Goal: Information Seeking & Learning: Learn about a topic

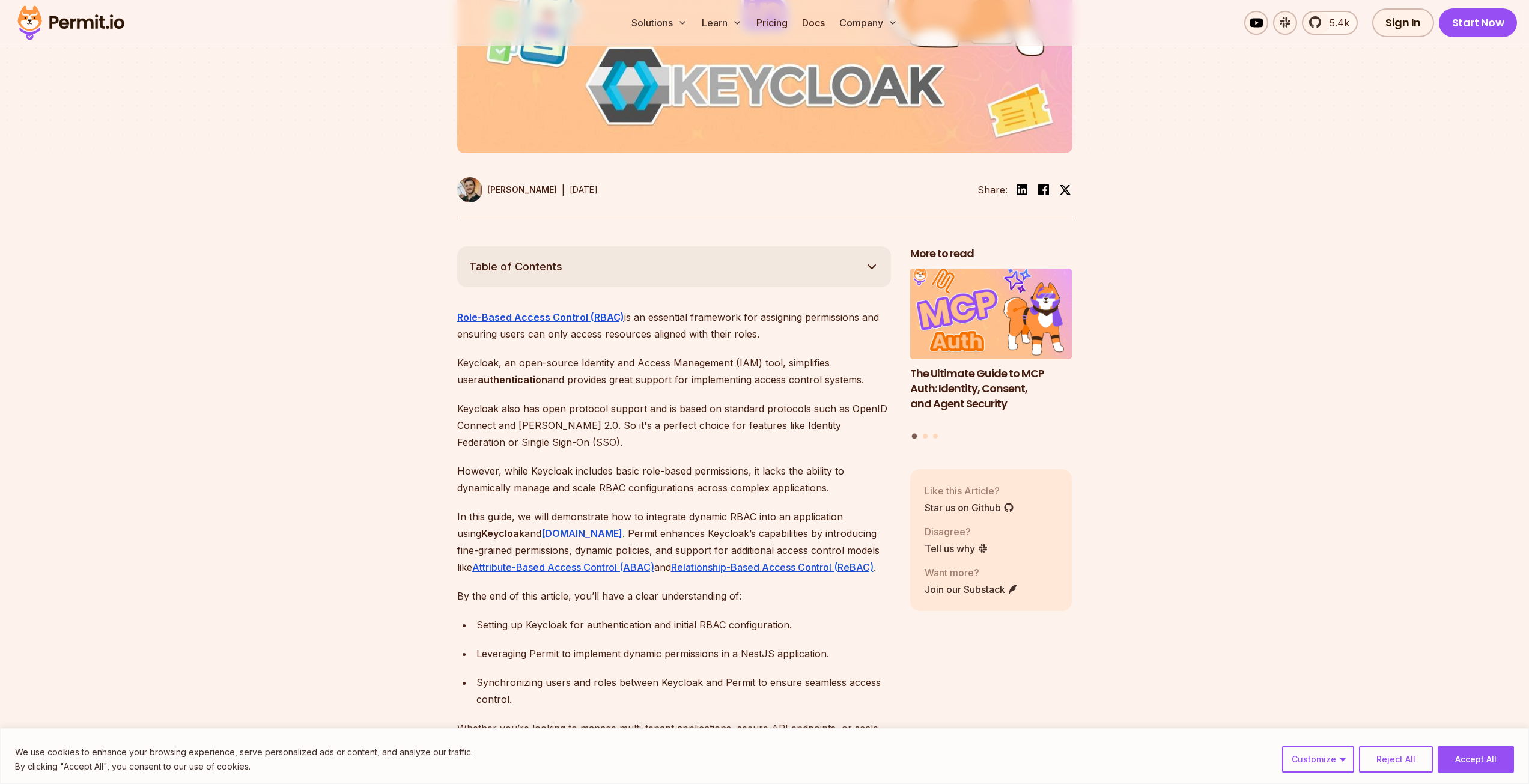
scroll to position [541, 0]
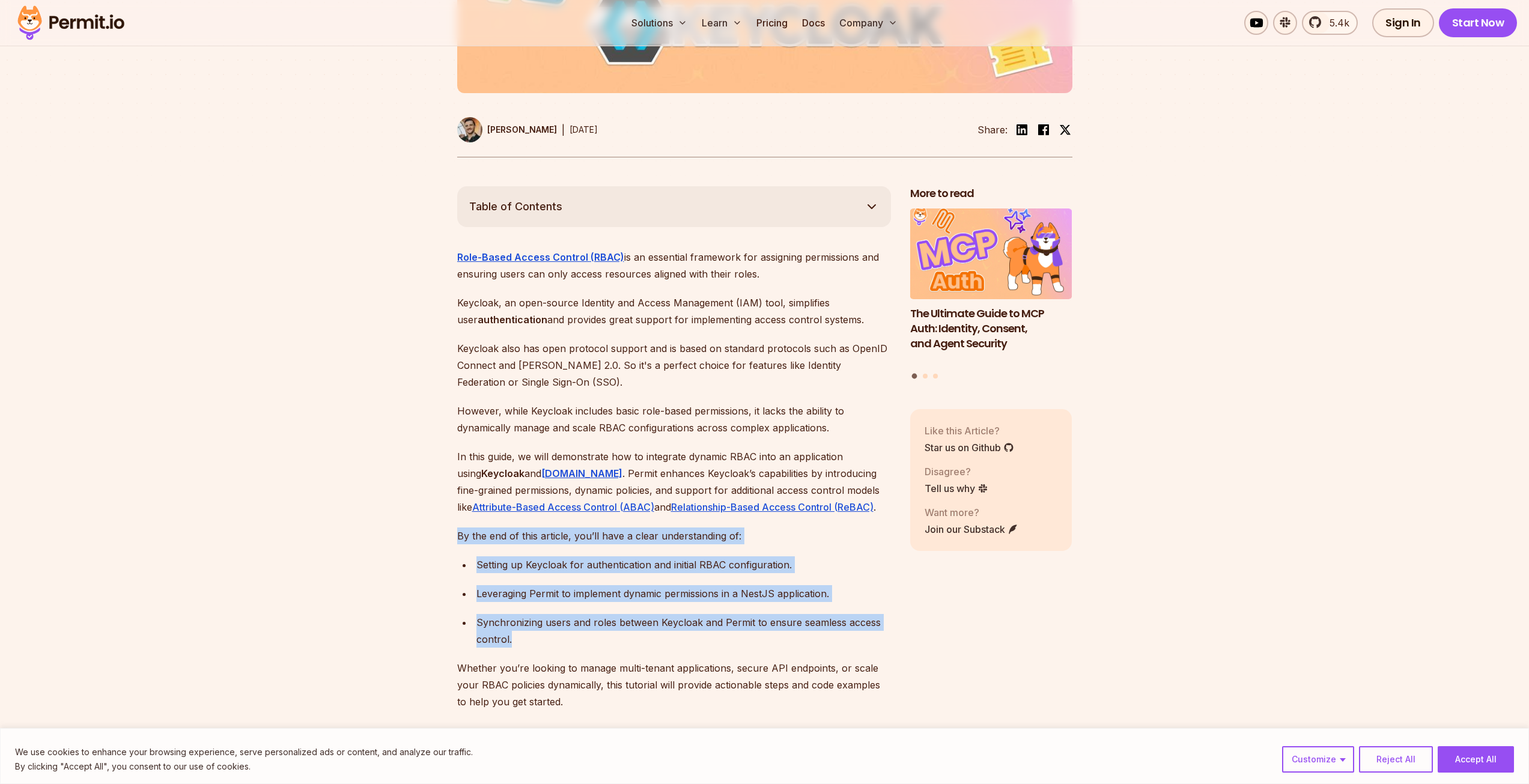
drag, startPoint x: 535, startPoint y: 616, endPoint x: 292, endPoint y: 510, distance: 265.1
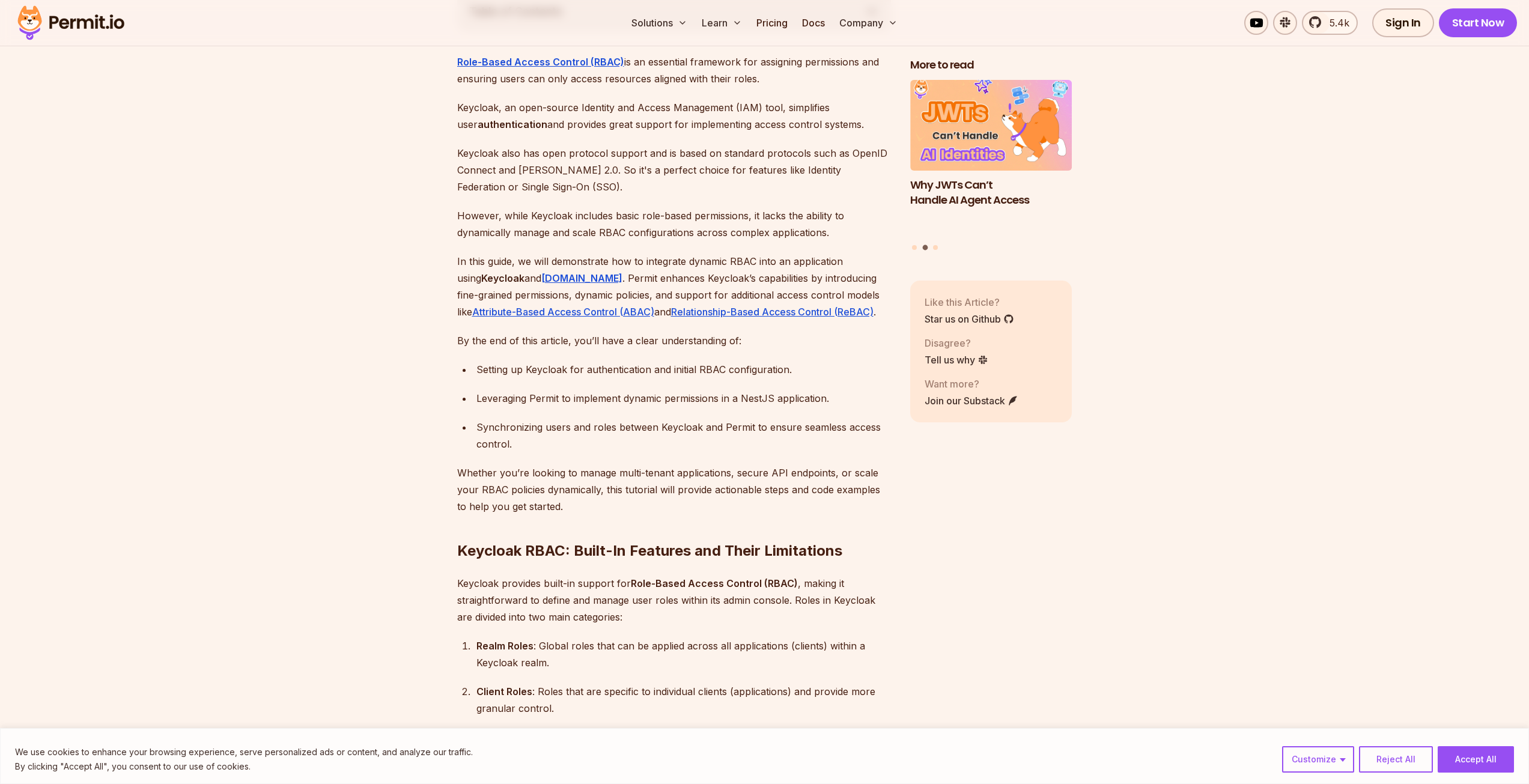
scroll to position [781, 0]
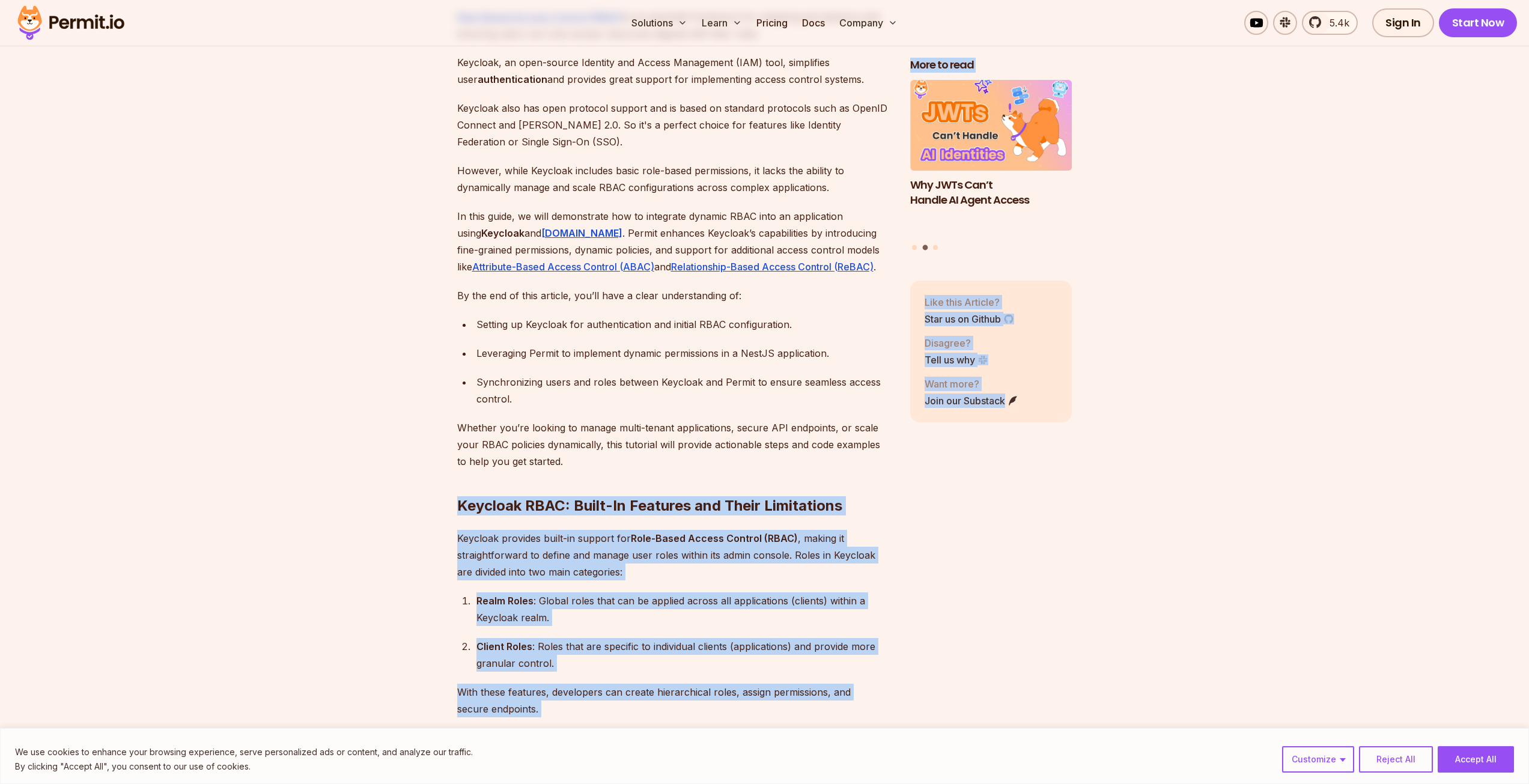
drag, startPoint x: 506, startPoint y: 515, endPoint x: 1199, endPoint y: 662, distance: 708.4
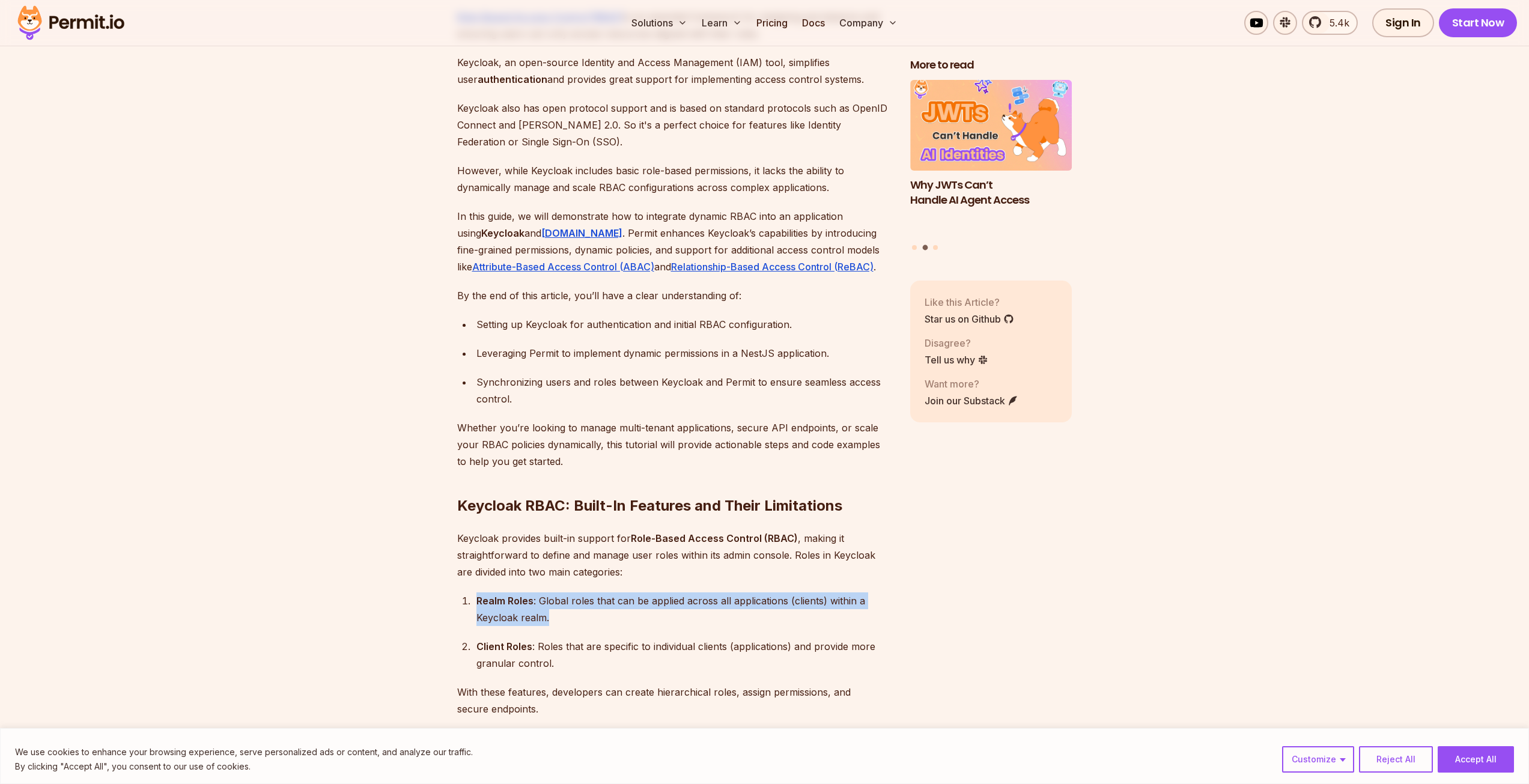
drag, startPoint x: 576, startPoint y: 607, endPoint x: 298, endPoint y: 578, distance: 279.5
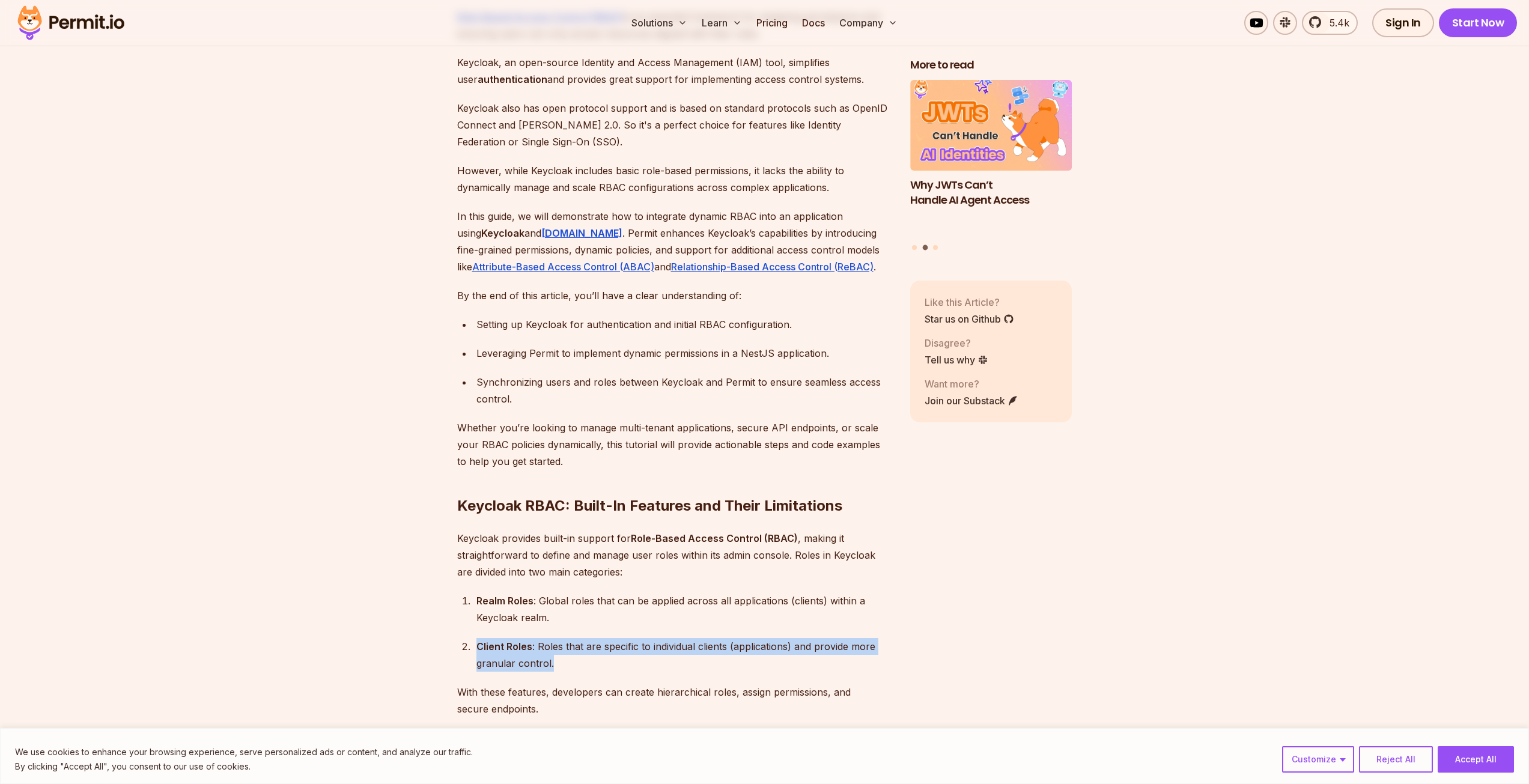
drag, startPoint x: 590, startPoint y: 646, endPoint x: 341, endPoint y: 621, distance: 250.3
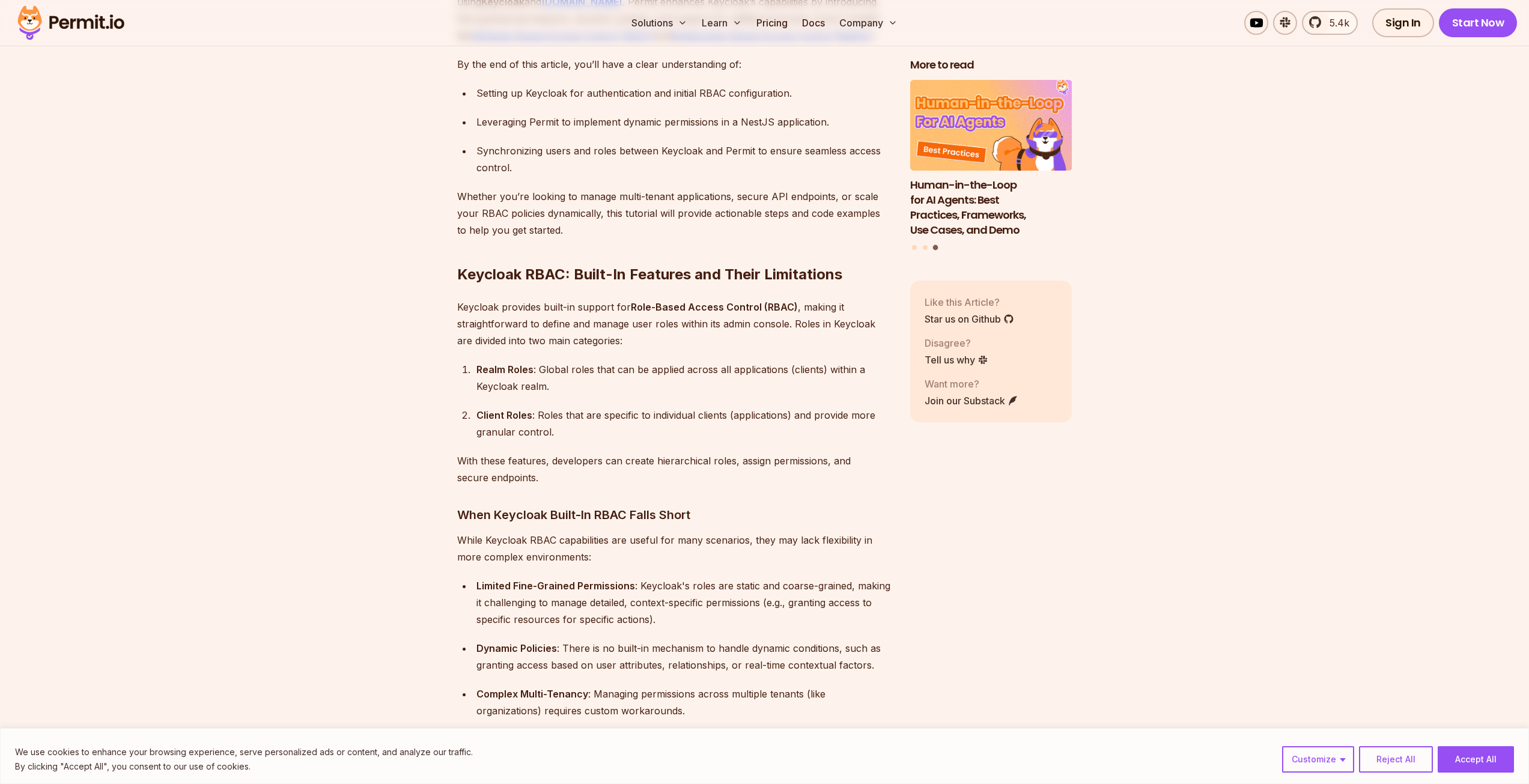
scroll to position [1021, 0]
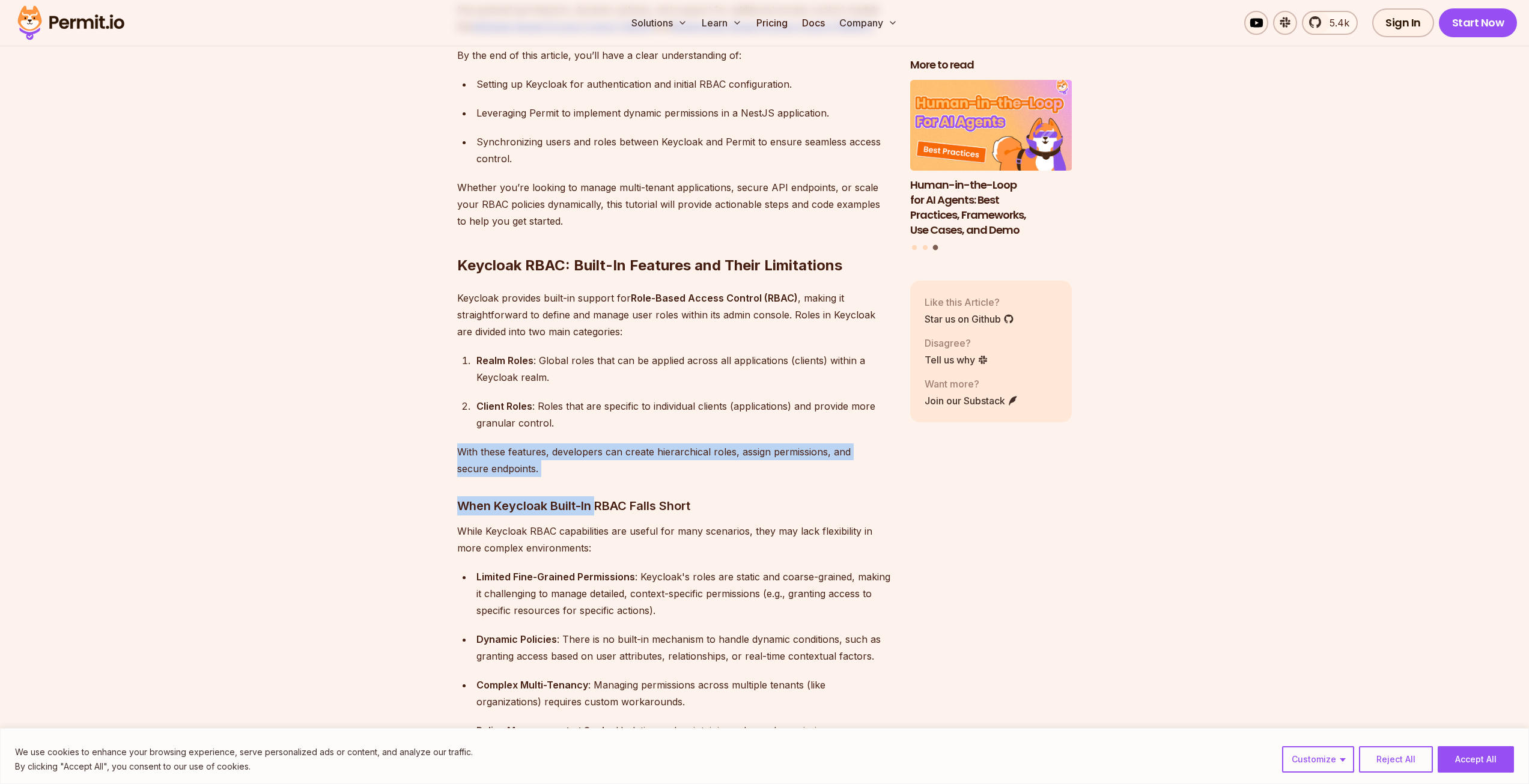
drag, startPoint x: 595, startPoint y: 460, endPoint x: 340, endPoint y: 427, distance: 257.1
drag, startPoint x: 371, startPoint y: 430, endPoint x: 619, endPoint y: 451, distance: 248.9
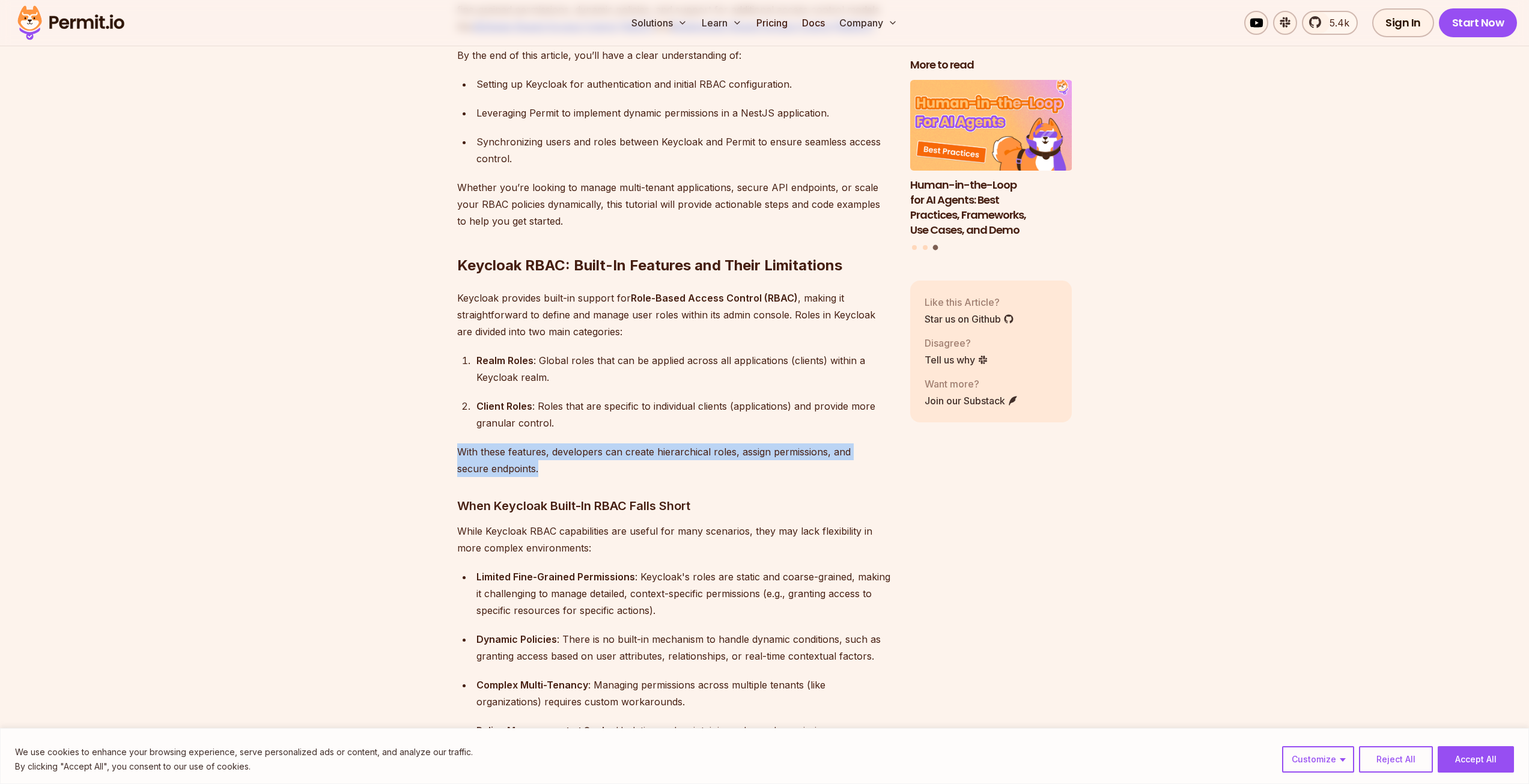
click at [619, 451] on p "With these features, developers can create hierarchical roles, assign permissio…" at bounding box center [674, 460] width 433 height 34
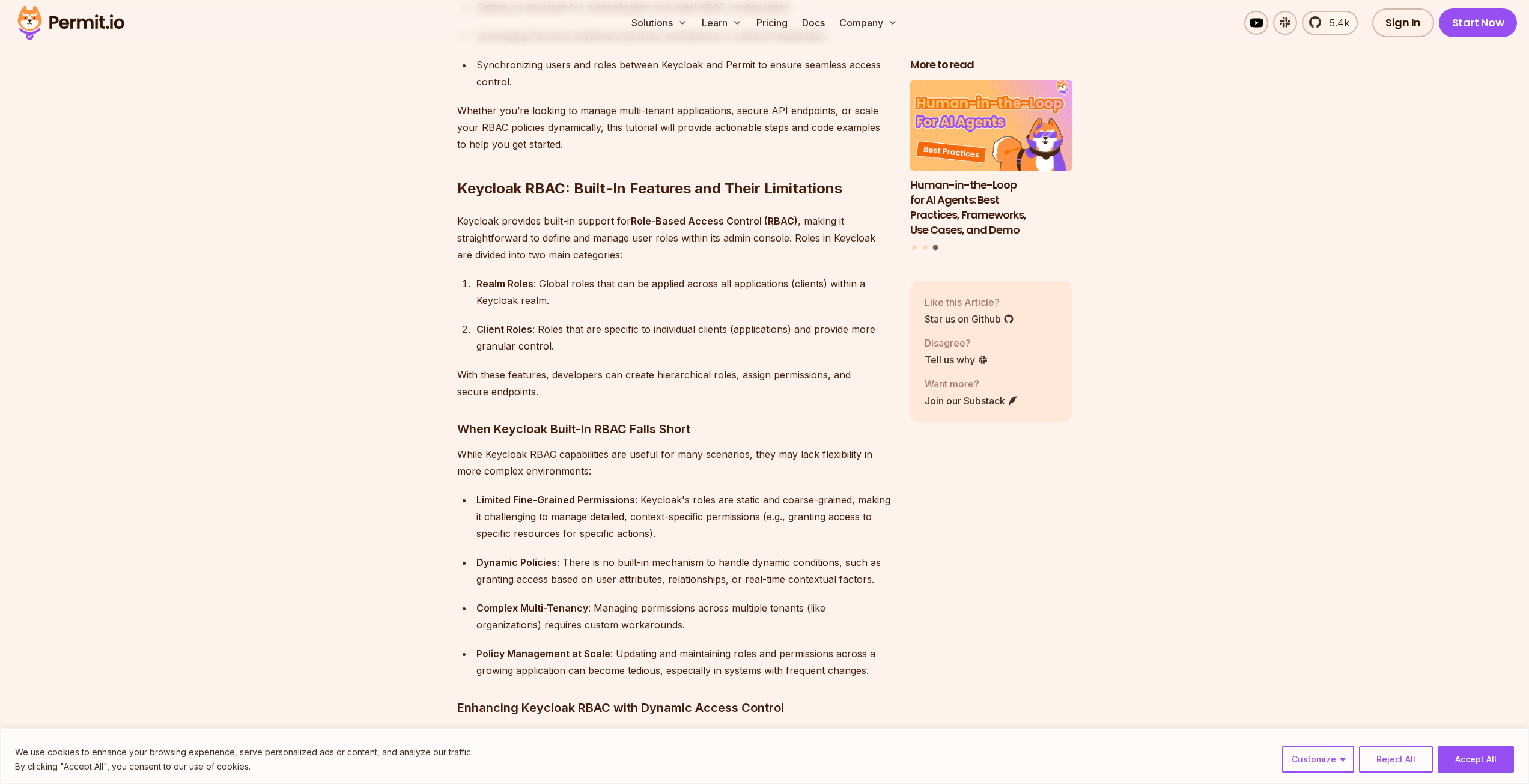
scroll to position [1201, 0]
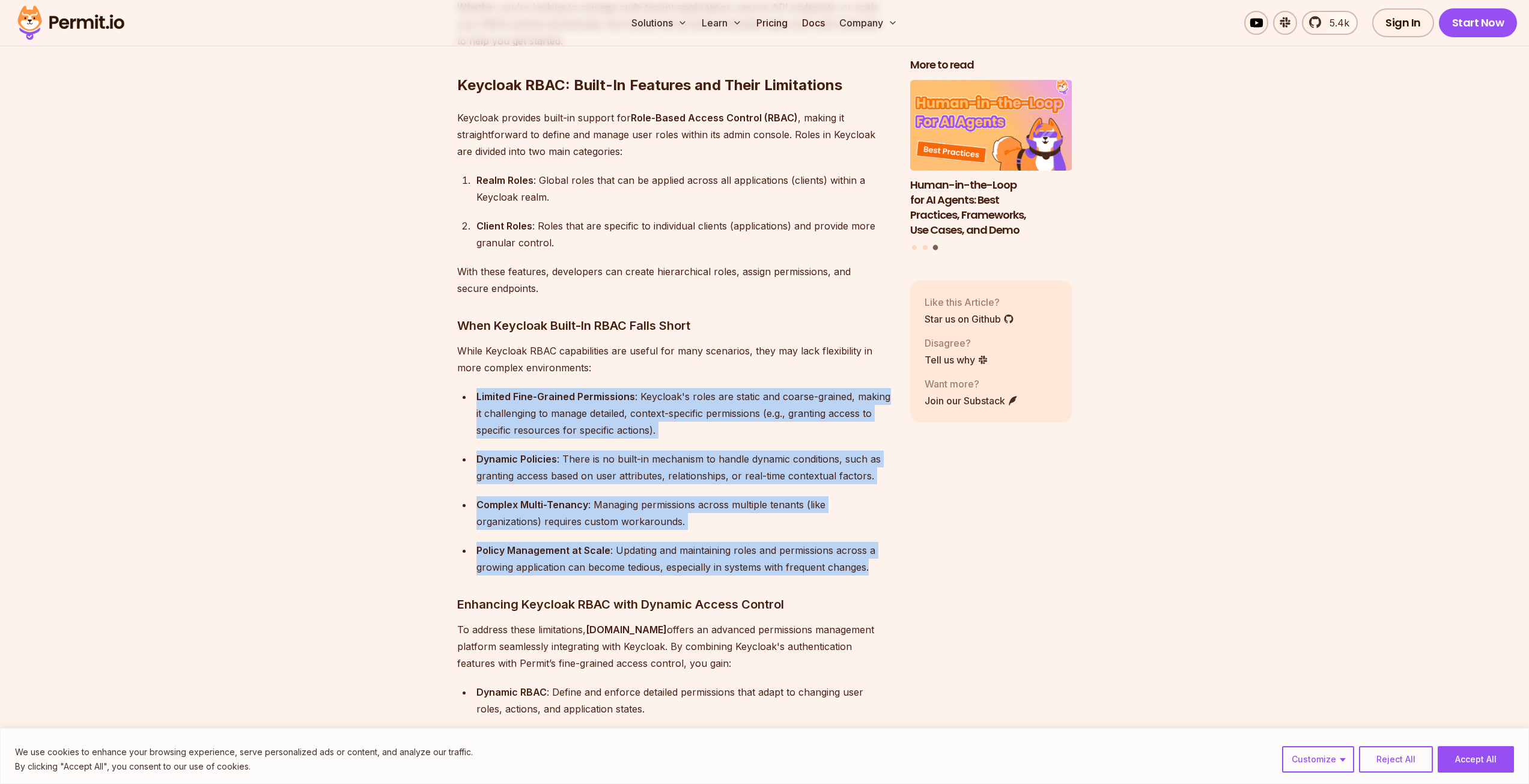
drag, startPoint x: 875, startPoint y: 548, endPoint x: 399, endPoint y: 386, distance: 502.8
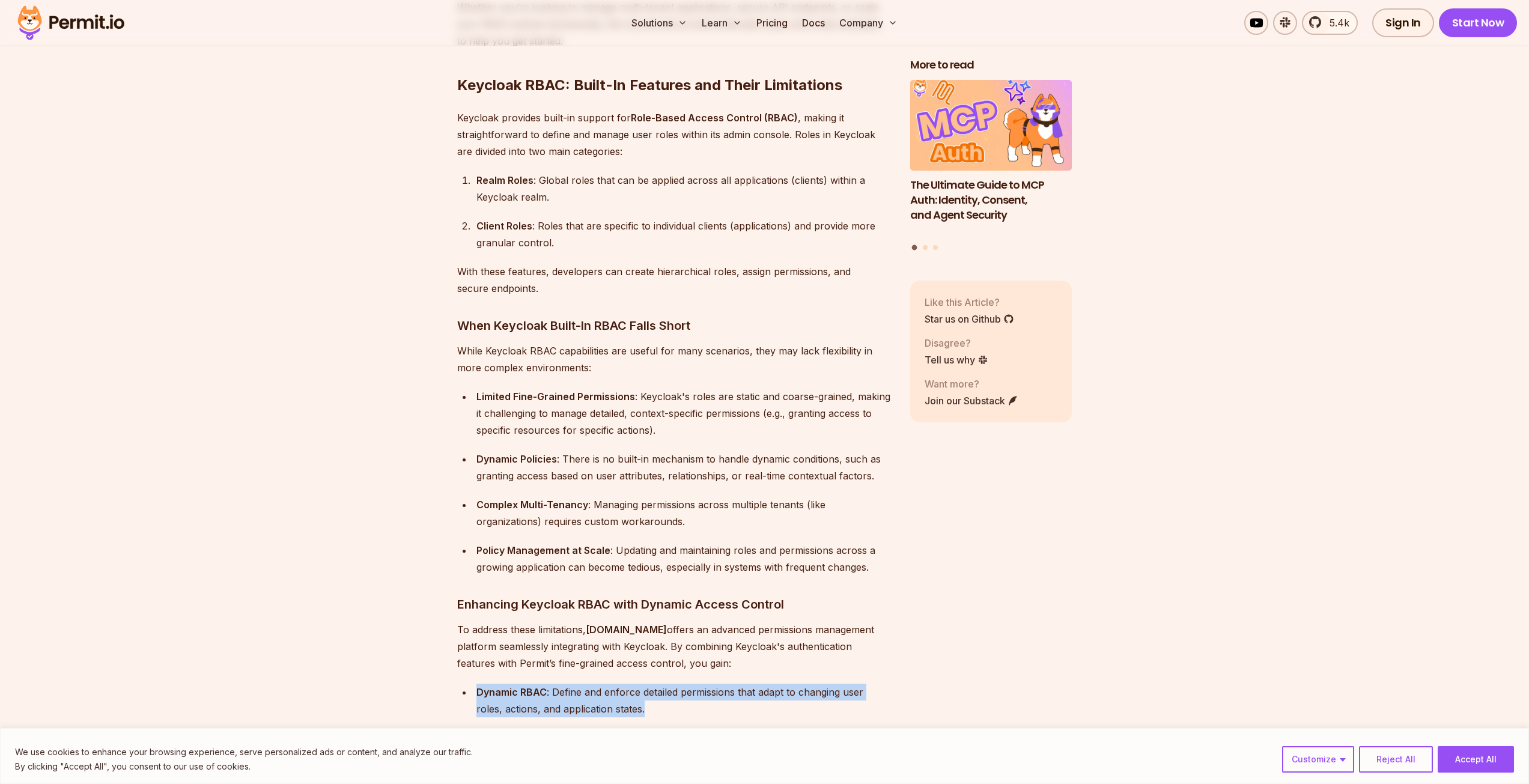
drag, startPoint x: 651, startPoint y: 702, endPoint x: 327, endPoint y: 670, distance: 325.6
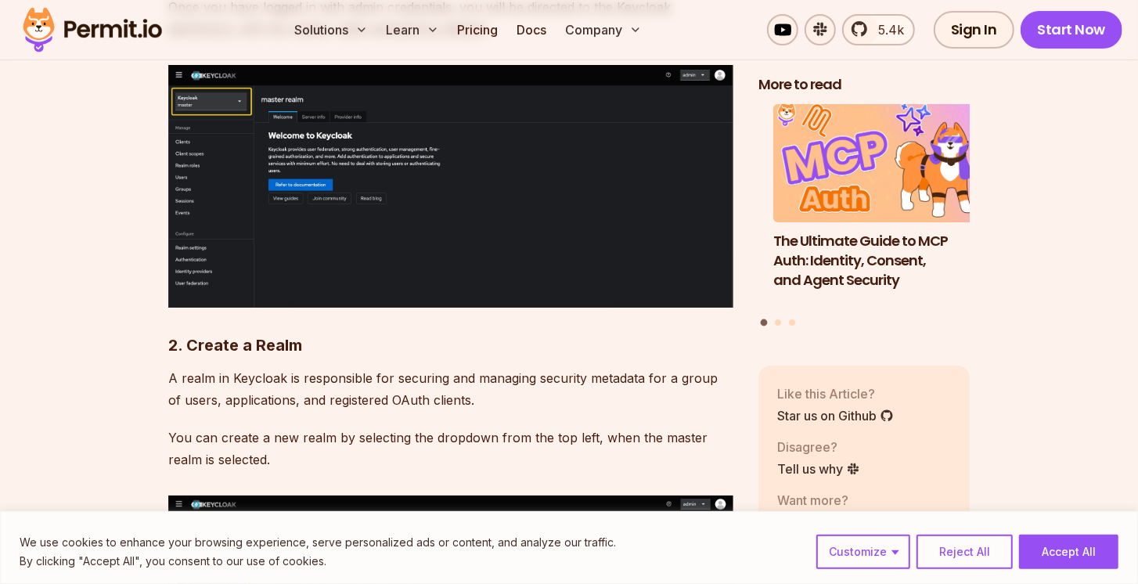
scroll to position [3847, 0]
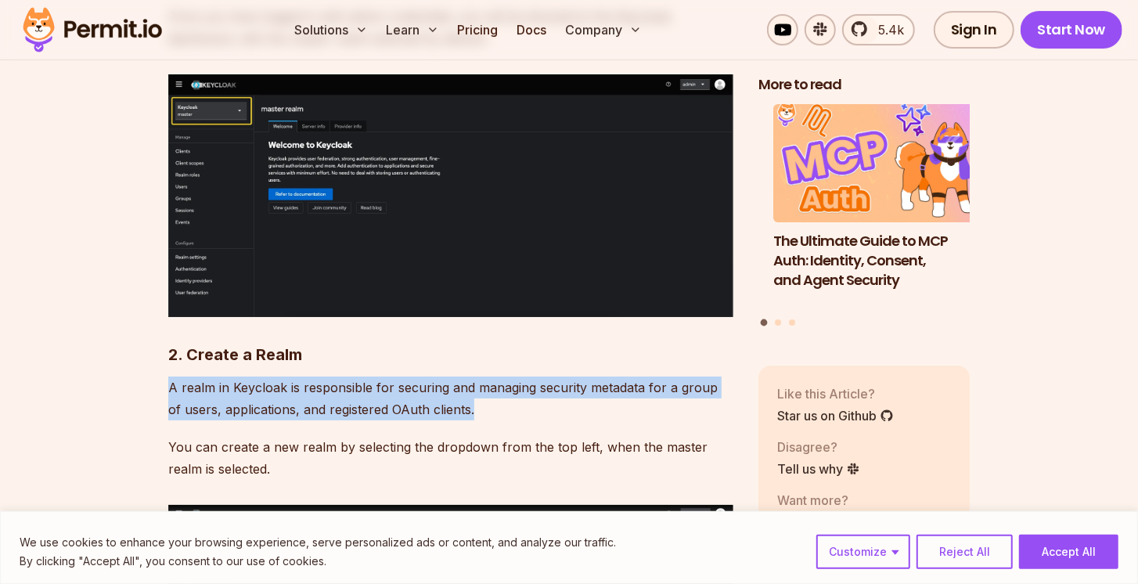
drag, startPoint x: 139, startPoint y: 360, endPoint x: 493, endPoint y: 384, distance: 355.4
click at [493, 384] on p "A realm in Keycloak is responsible for securing and managing security metadata …" at bounding box center [450, 399] width 565 height 44
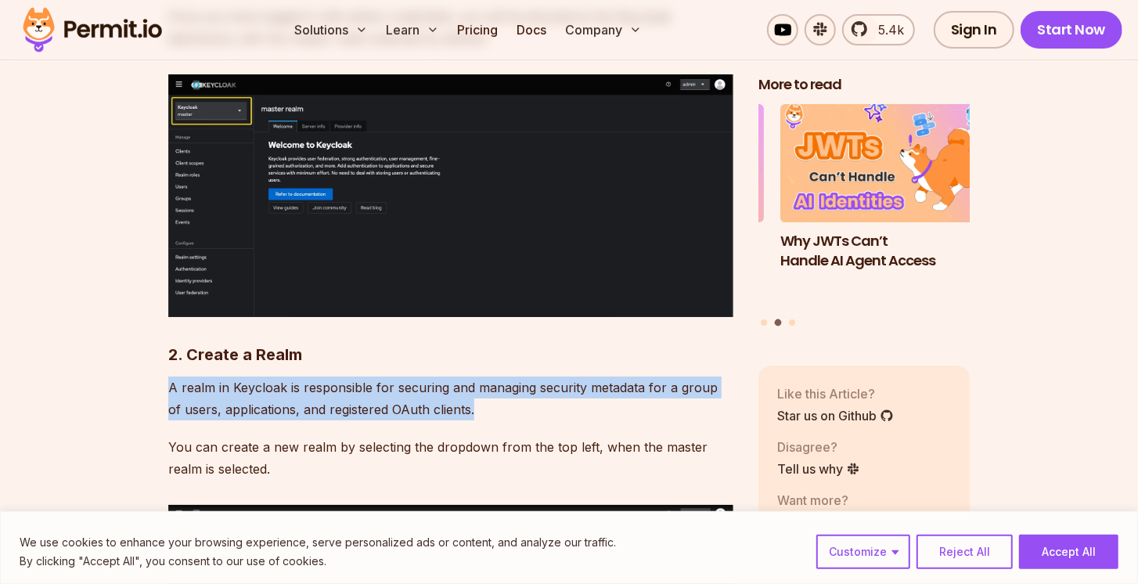
drag, startPoint x: 496, startPoint y: 388, endPoint x: 128, endPoint y: 374, distance: 369.0
drag, startPoint x: 136, startPoint y: 366, endPoint x: 572, endPoint y: 389, distance: 435.9
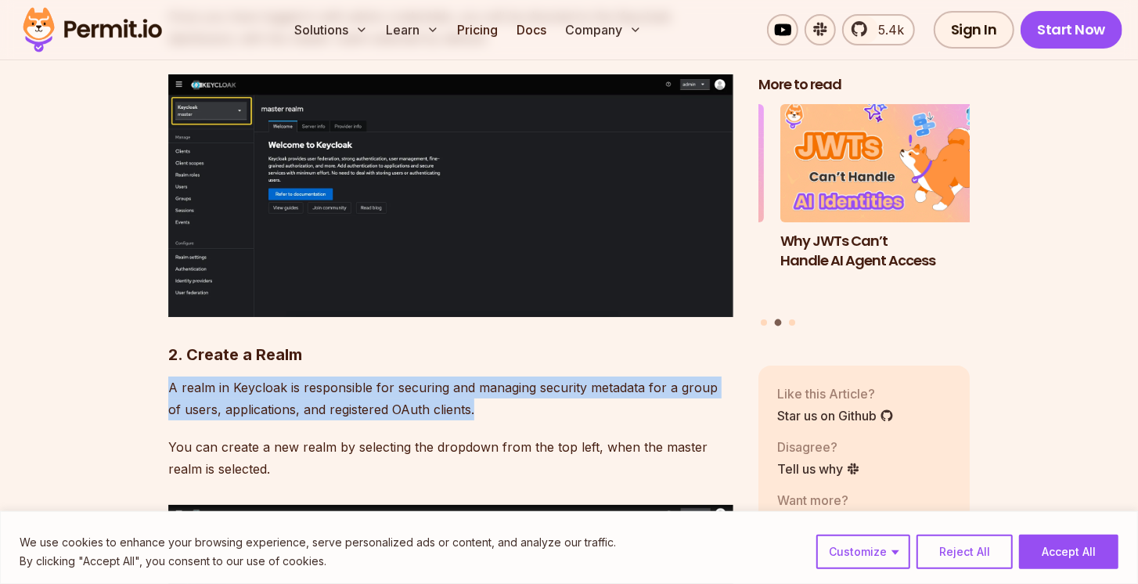
click at [572, 389] on p "A realm in Keycloak is responsible for securing and managing security metadata …" at bounding box center [450, 399] width 565 height 44
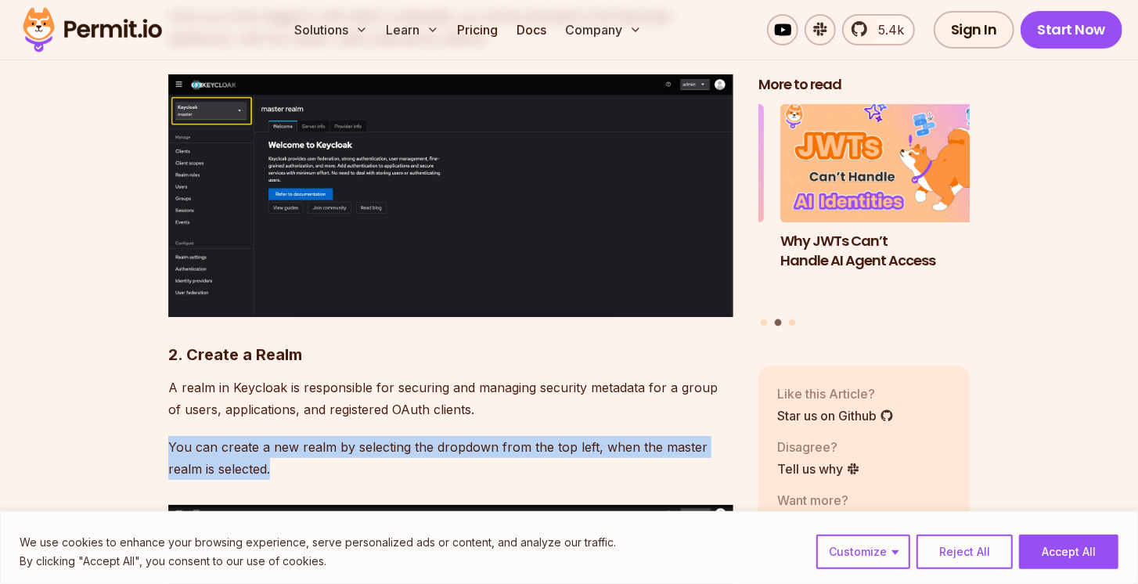
drag, startPoint x: 348, startPoint y: 446, endPoint x: 98, endPoint y: 420, distance: 251.1
drag, startPoint x: 139, startPoint y: 409, endPoint x: 489, endPoint y: 448, distance: 352.2
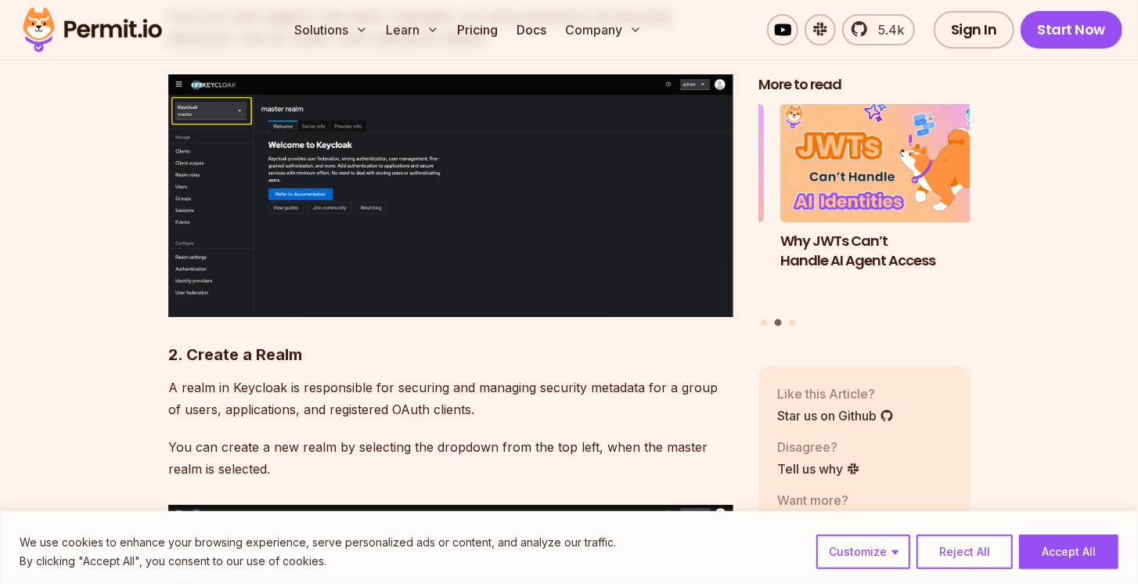
click at [552, 377] on p "A realm in Keycloak is responsible for securing and managing security metadata …" at bounding box center [450, 399] width 565 height 44
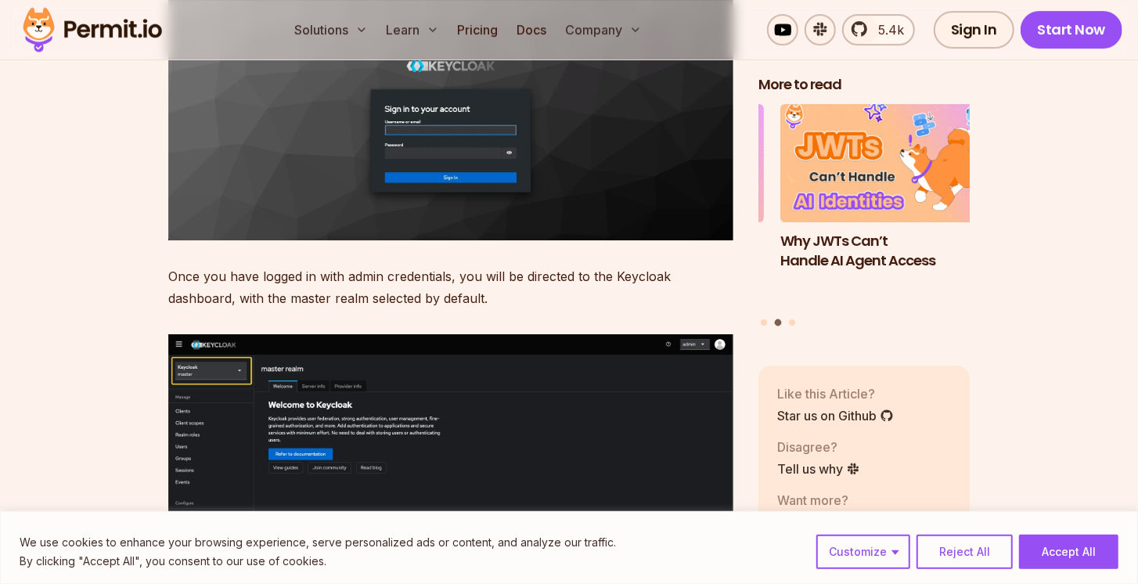
scroll to position [3579, 0]
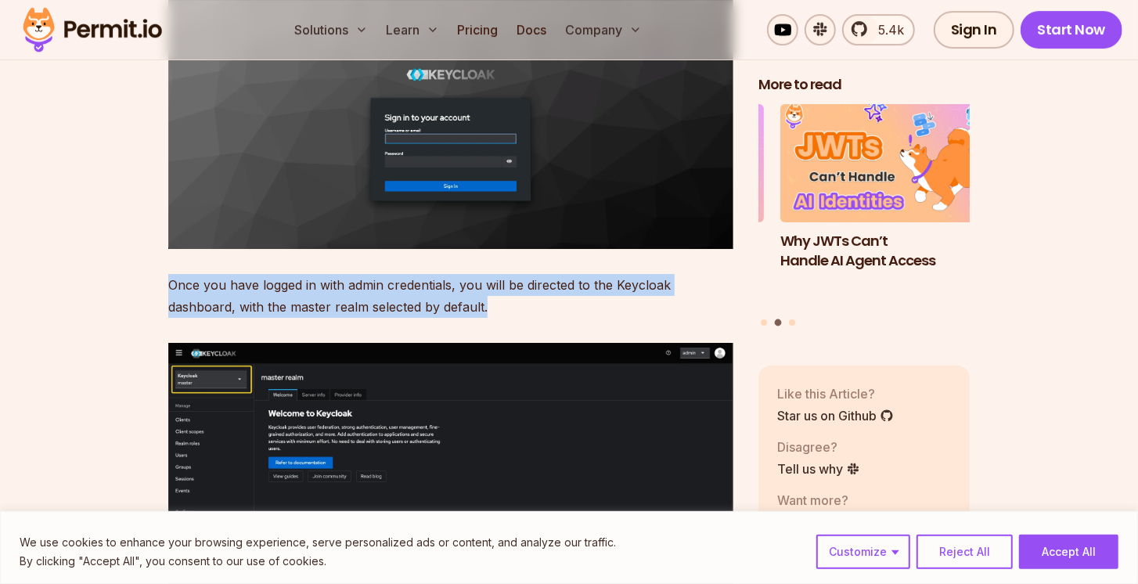
drag, startPoint x: 150, startPoint y: 261, endPoint x: 623, endPoint y: 290, distance: 474.6
click at [623, 290] on p "Once you have logged in with admin credentials, you will be directed to the Key…" at bounding box center [450, 296] width 565 height 44
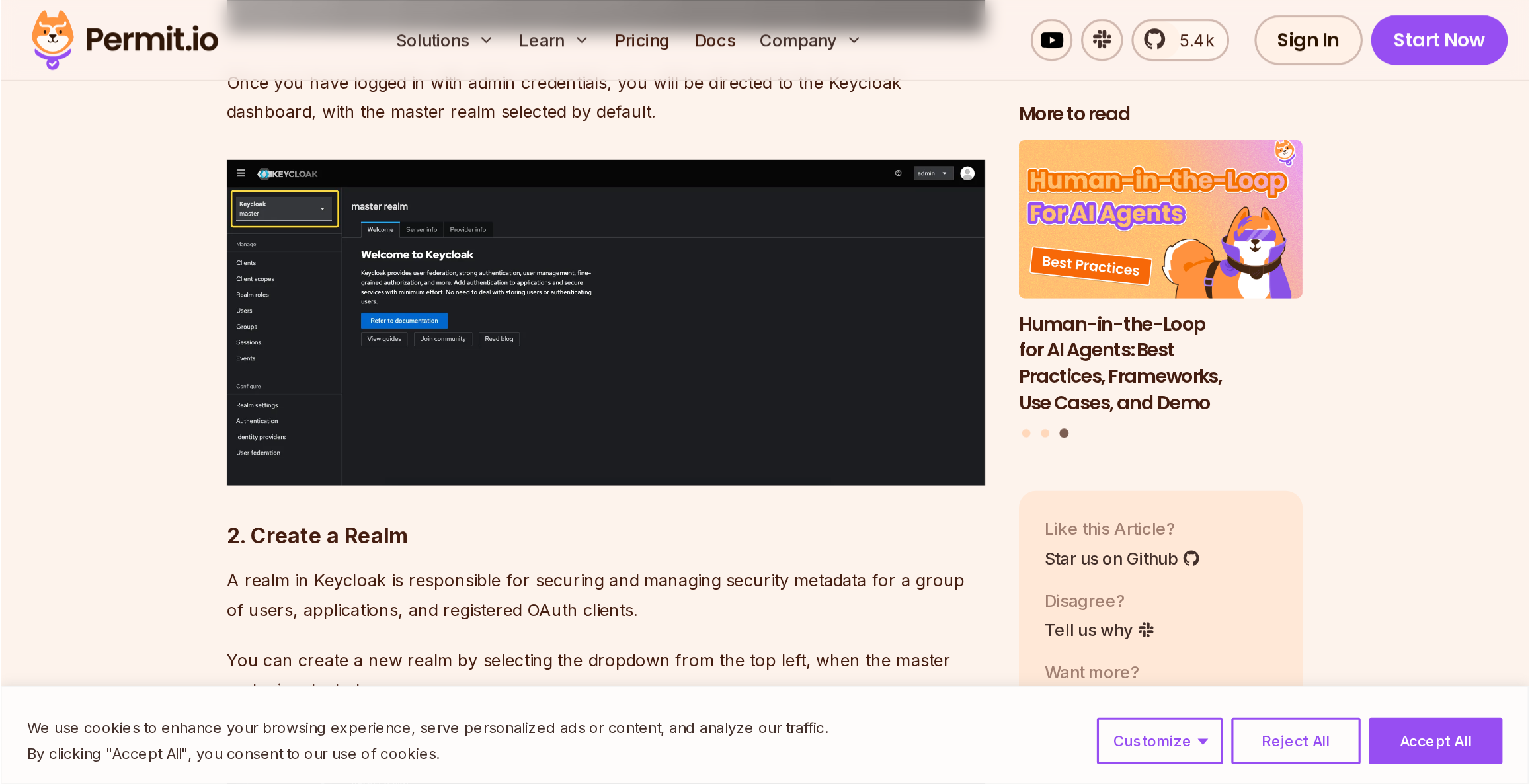
scroll to position [3209, 0]
